Goal: Information Seeking & Learning: Learn about a topic

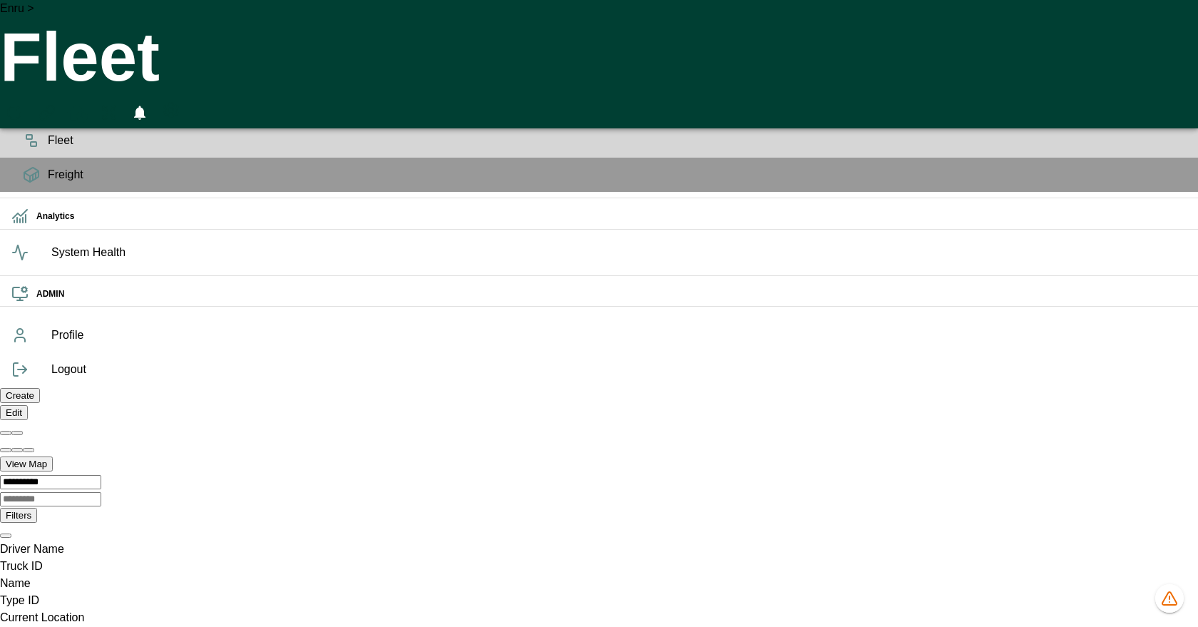
click at [14, 123] on div "Planning" at bounding box center [599, 106] width 1198 height 34
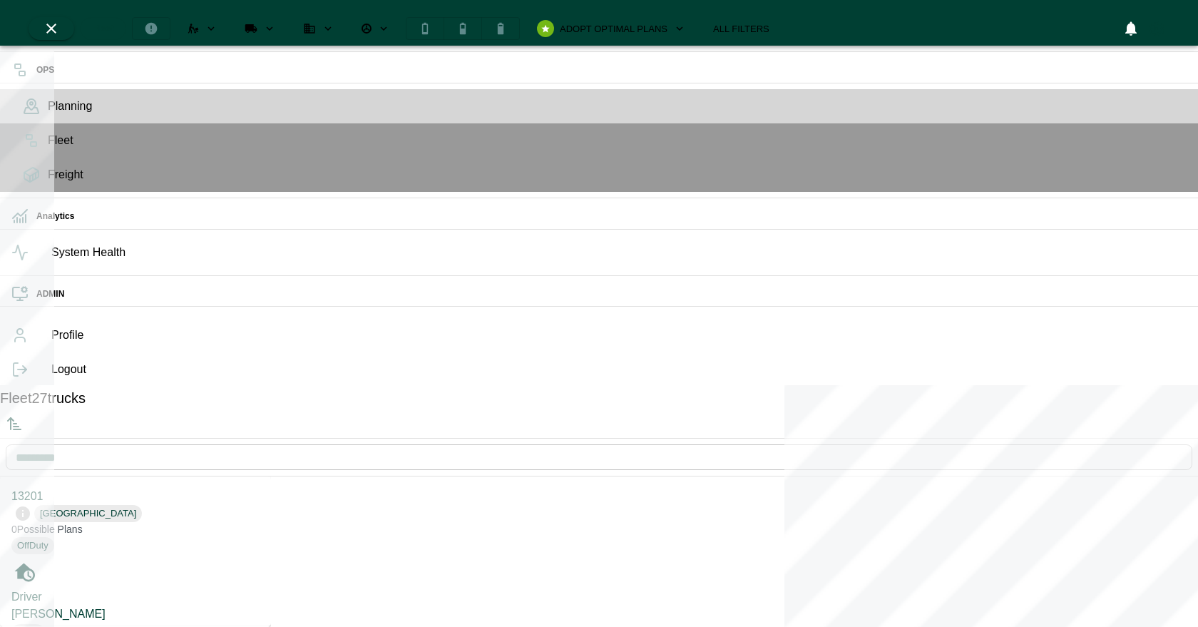
scroll to position [6, 6]
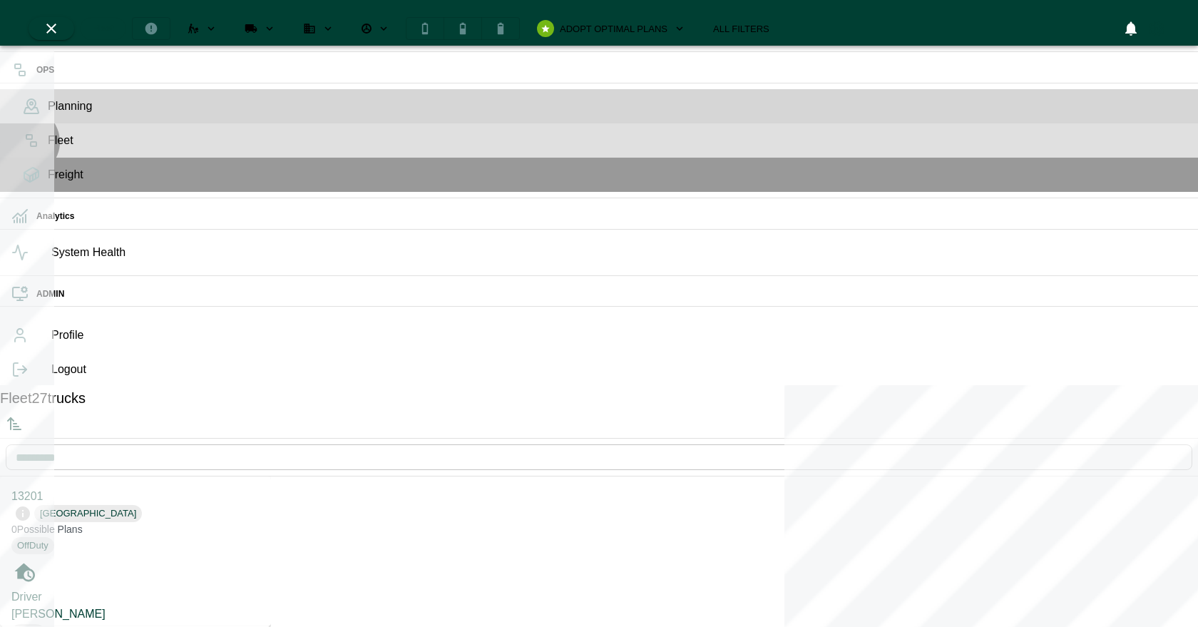
click at [25, 149] on icon at bounding box center [31, 140] width 17 height 17
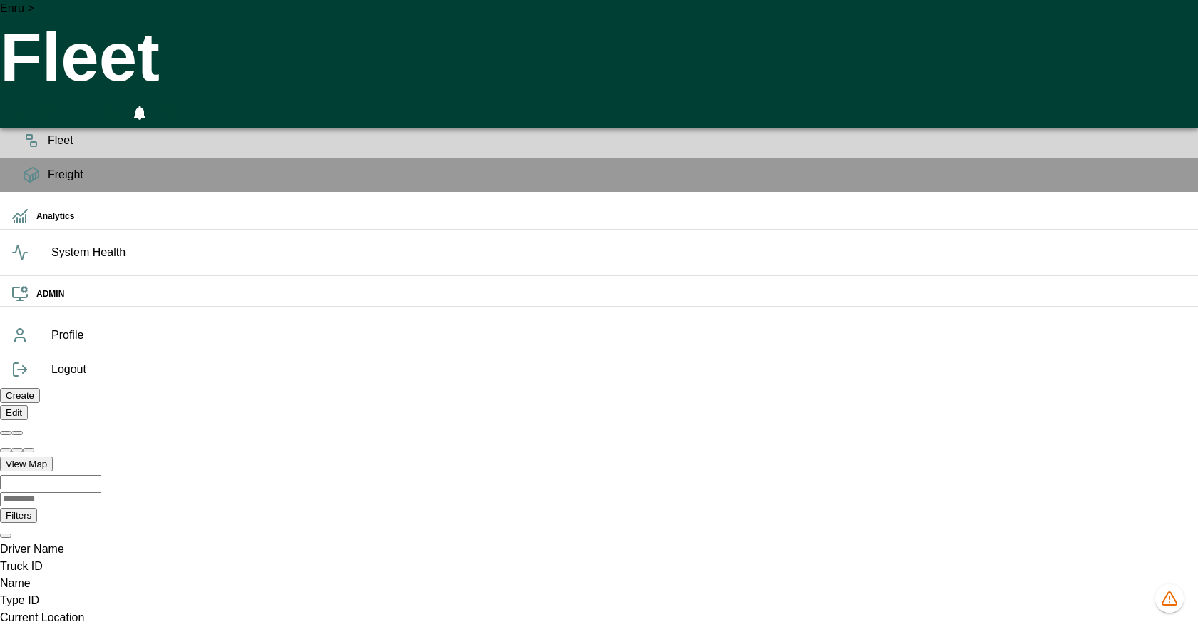
drag, startPoint x: 538, startPoint y: 214, endPoint x: 622, endPoint y: 214, distance: 84.8
click at [37, 123] on div "Planning" at bounding box center [599, 106] width 1198 height 34
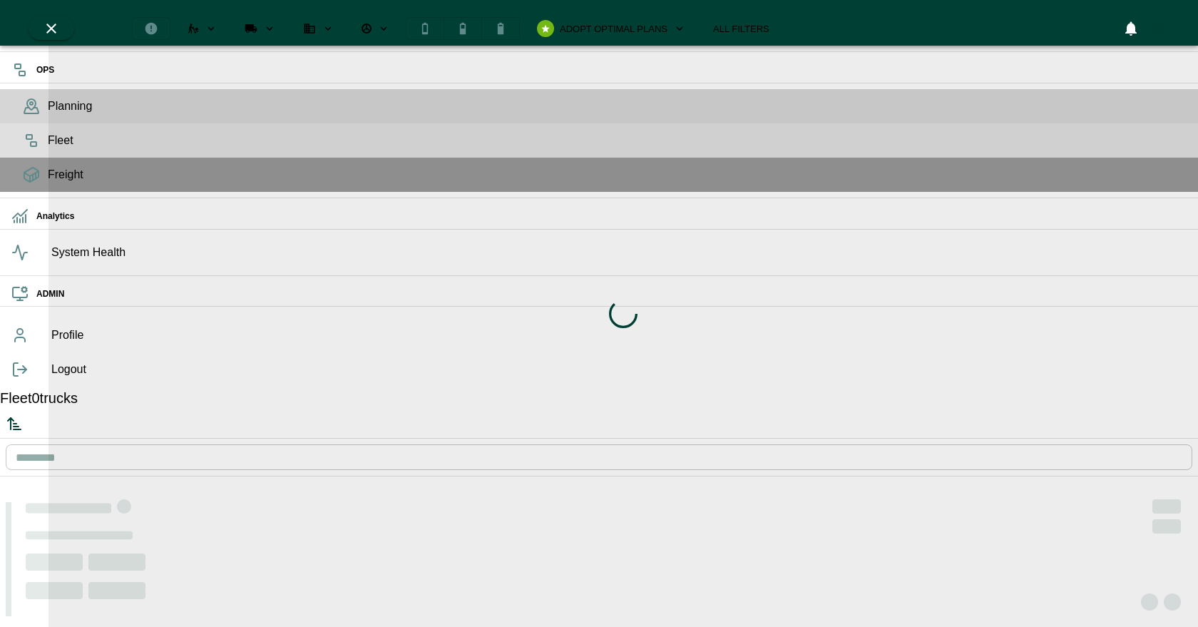
click at [36, 158] on div "Fleet" at bounding box center [599, 140] width 1198 height 34
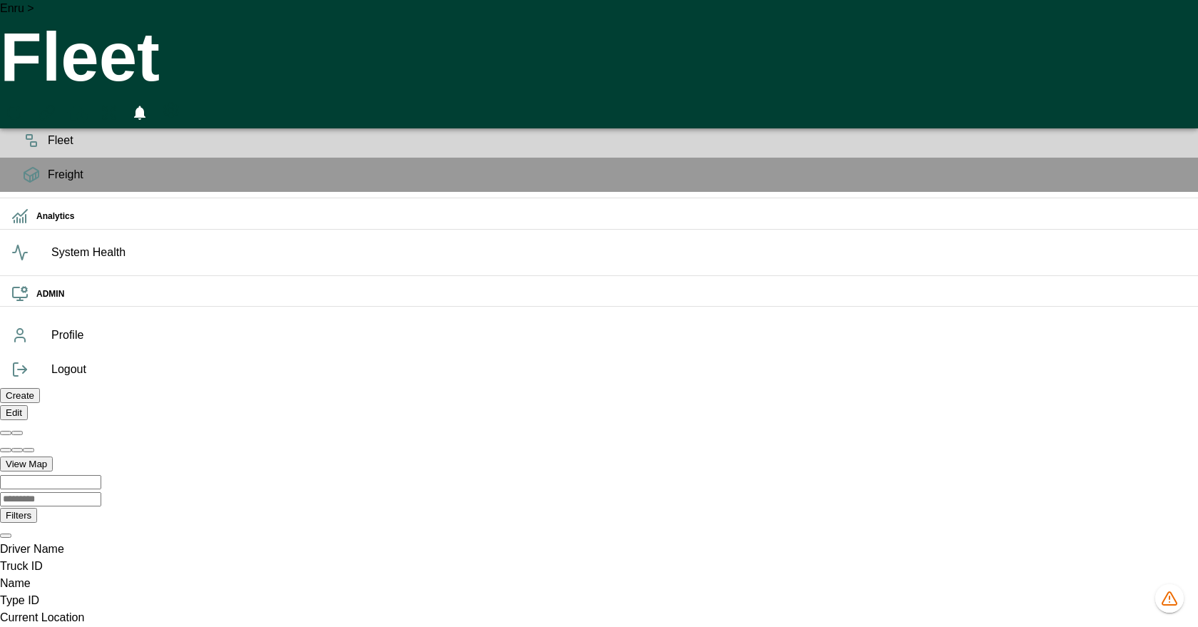
click at [29, 109] on icon at bounding box center [31, 106] width 17 height 17
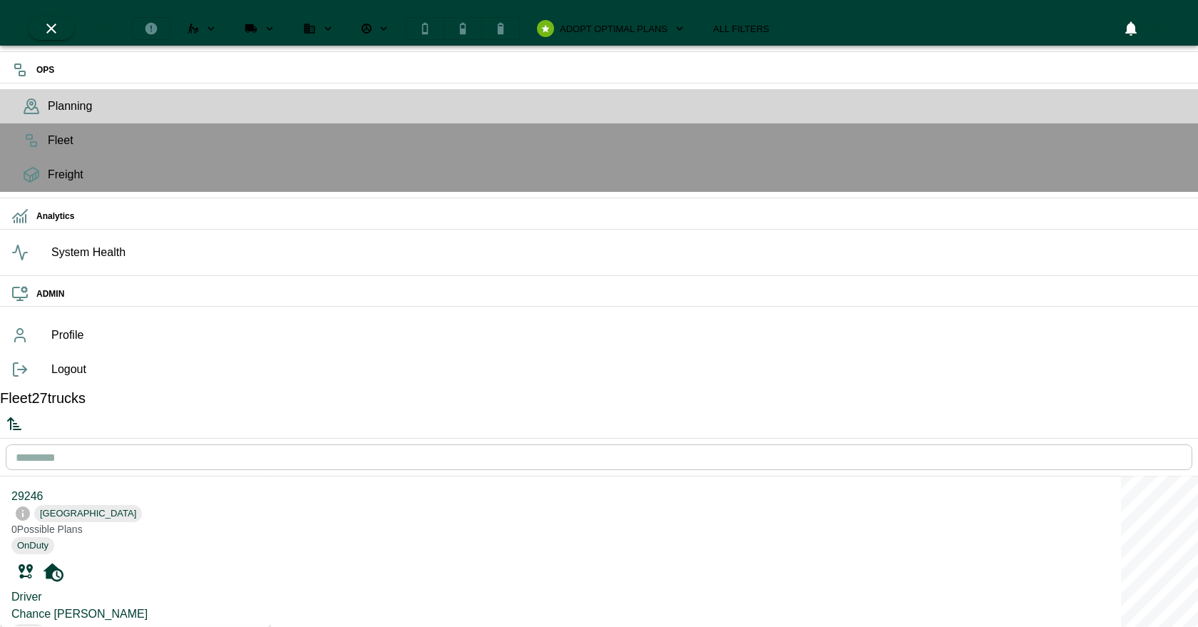
click at [23, 415] on icon "Sorted by: PTA Ascending" at bounding box center [14, 423] width 17 height 17
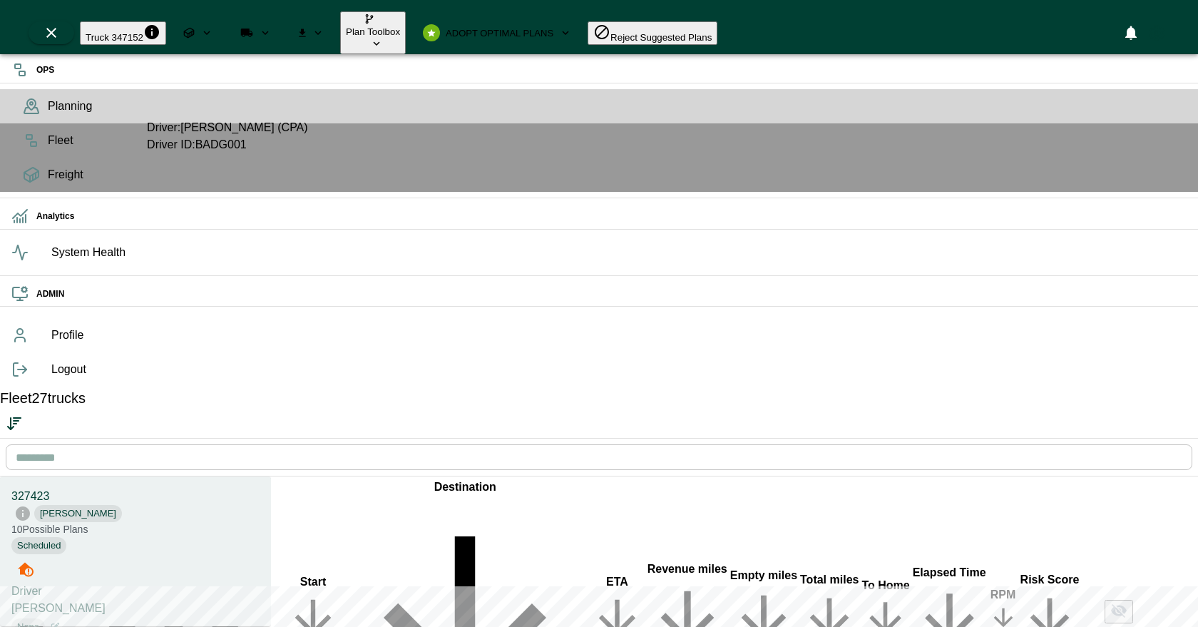
click at [170, 138] on div "Driver ID: BADG001" at bounding box center [227, 144] width 161 height 17
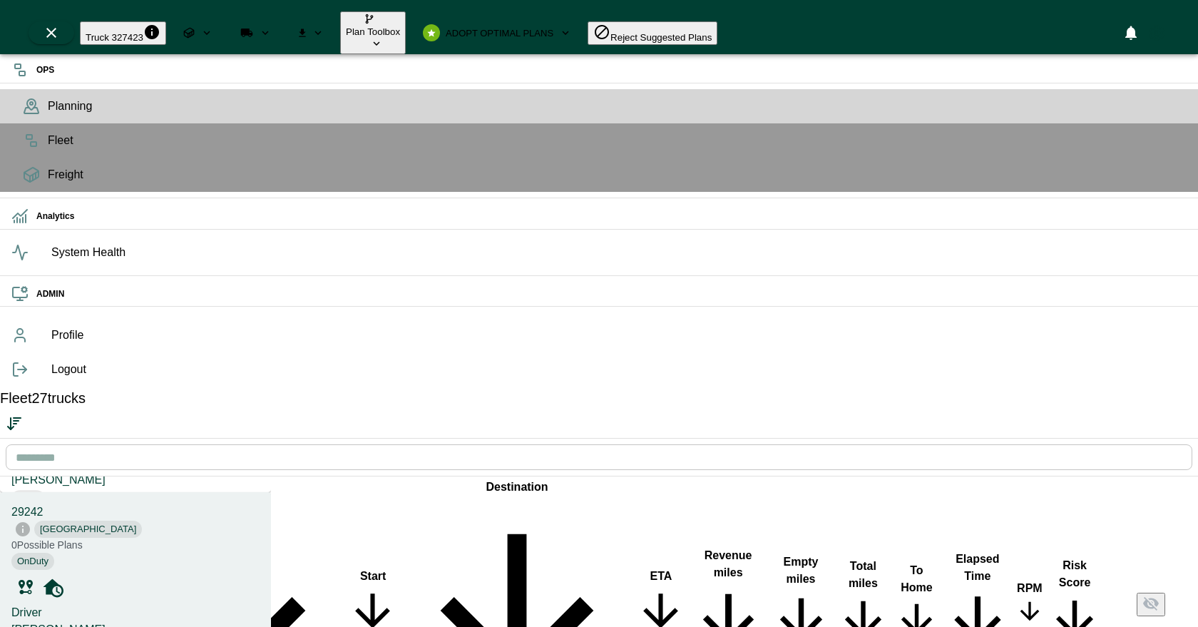
scroll to position [288, 0]
